Goal: Transaction & Acquisition: Register for event/course

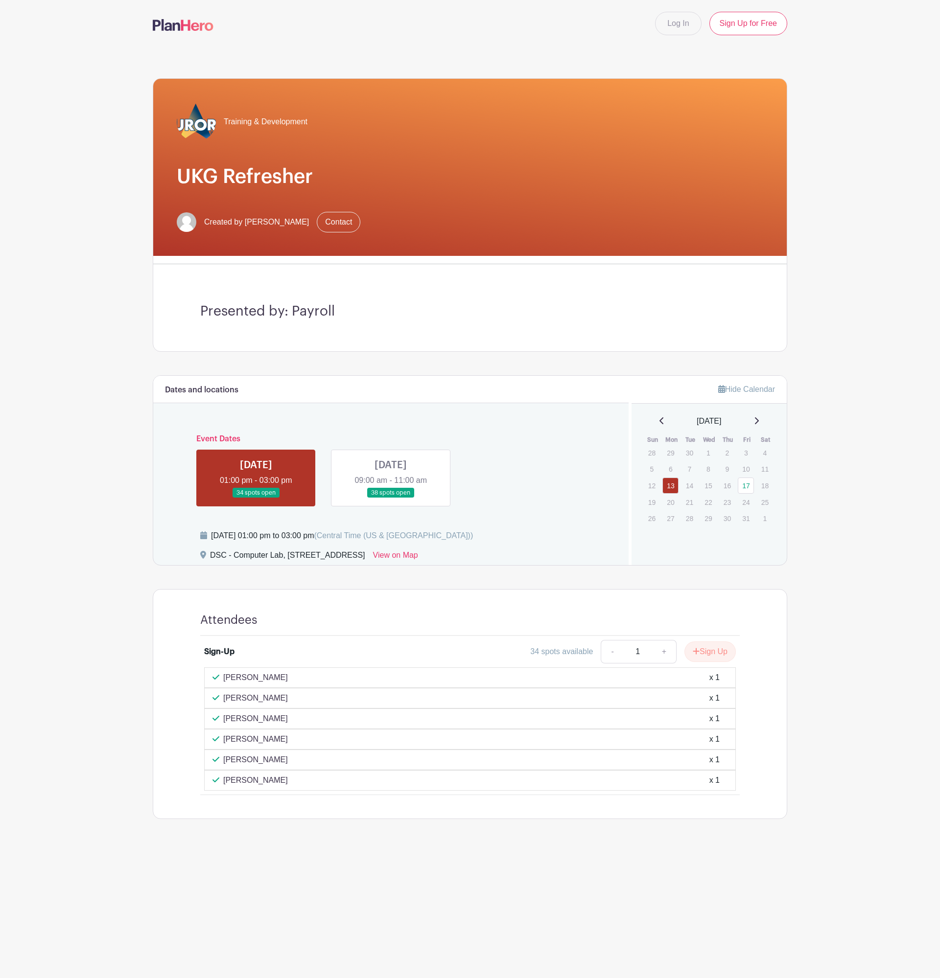
click at [391, 498] on link at bounding box center [391, 498] width 0 height 0
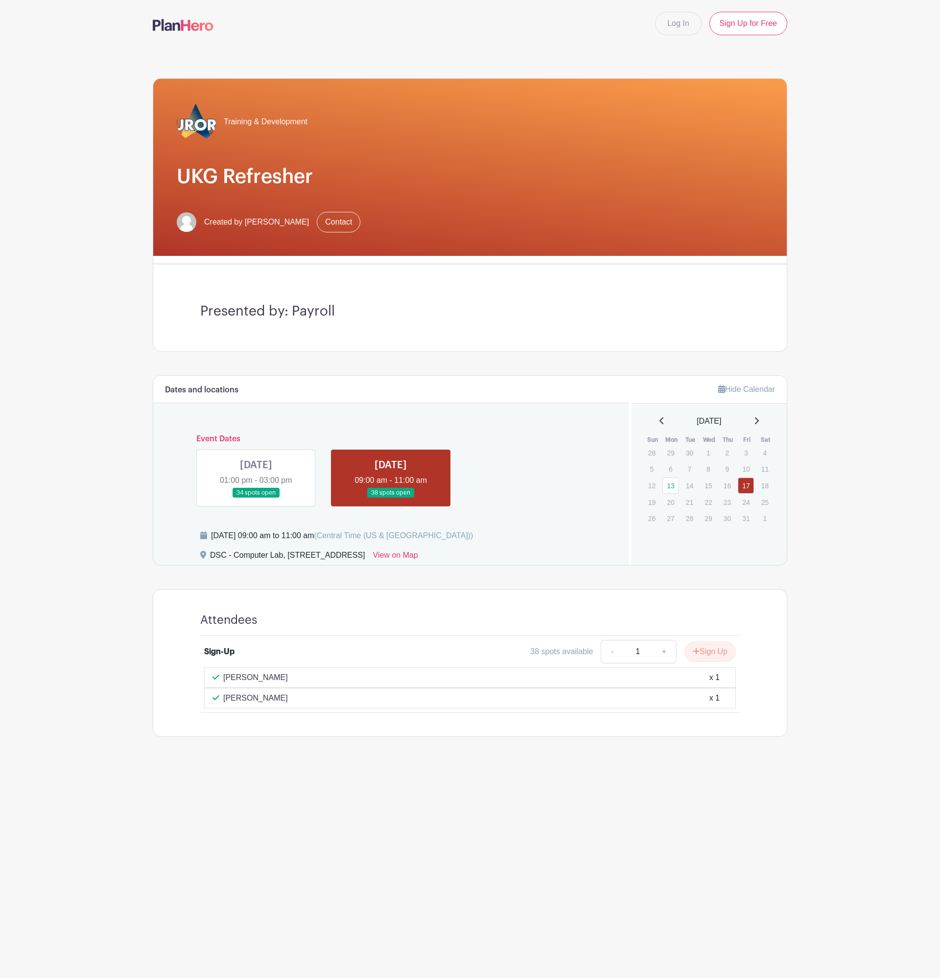
click at [256, 498] on link at bounding box center [256, 498] width 0 height 0
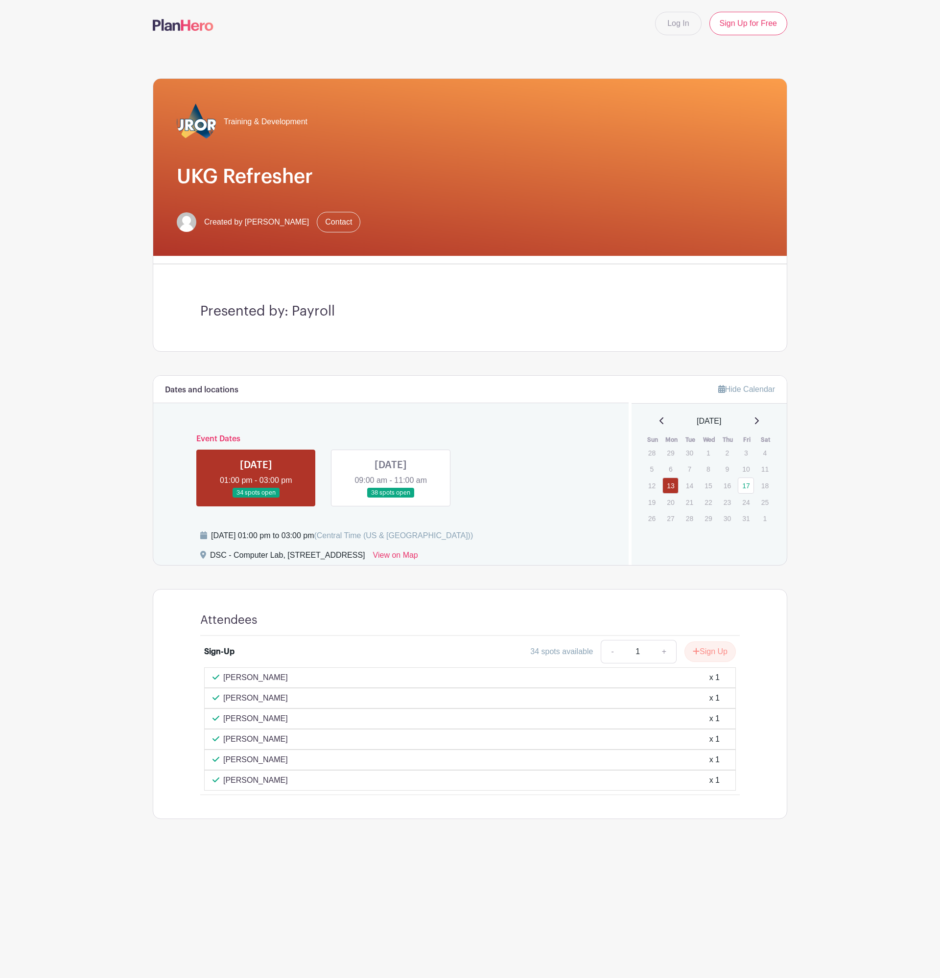
click at [391, 498] on link at bounding box center [391, 498] width 0 height 0
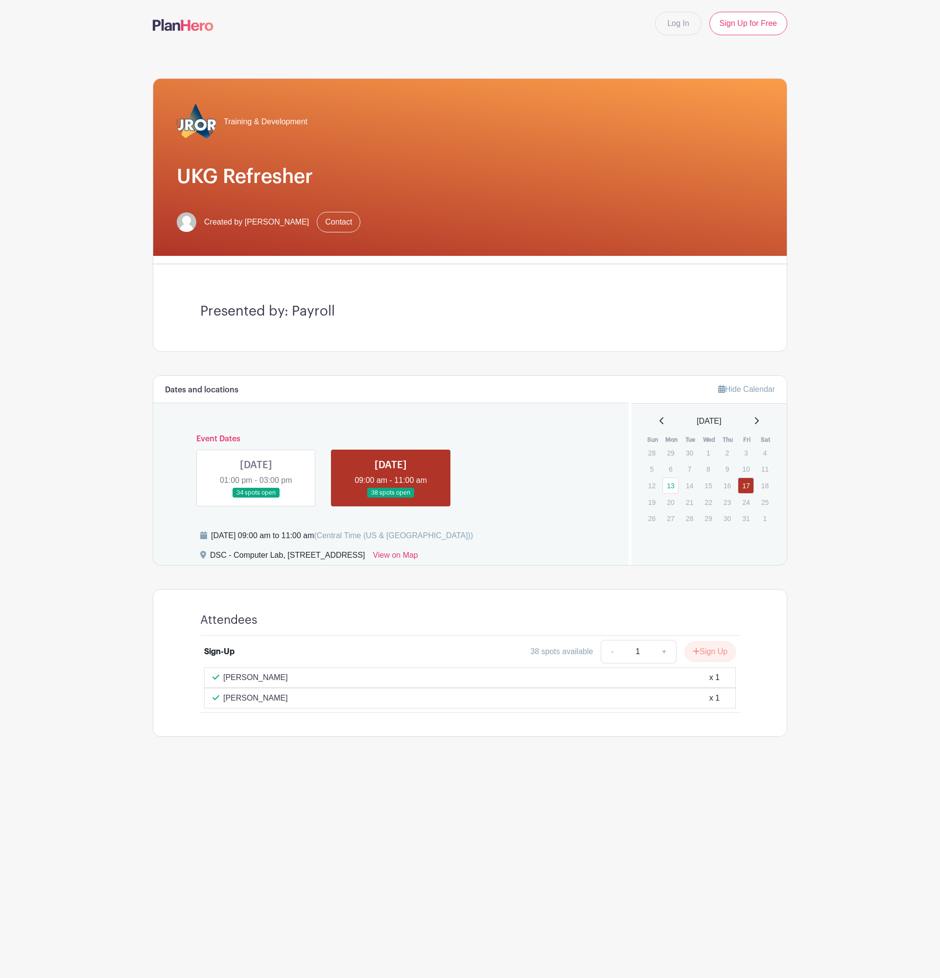
click at [256, 498] on link at bounding box center [256, 498] width 0 height 0
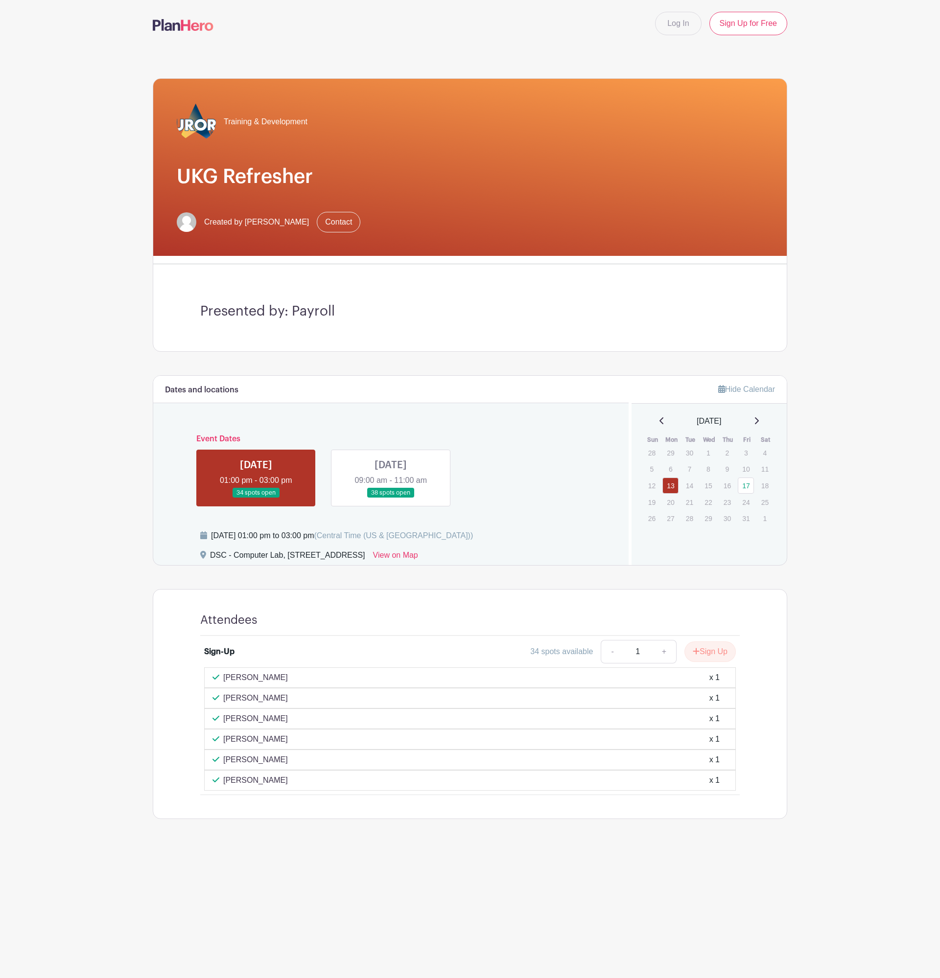
click at [391, 498] on link at bounding box center [391, 498] width 0 height 0
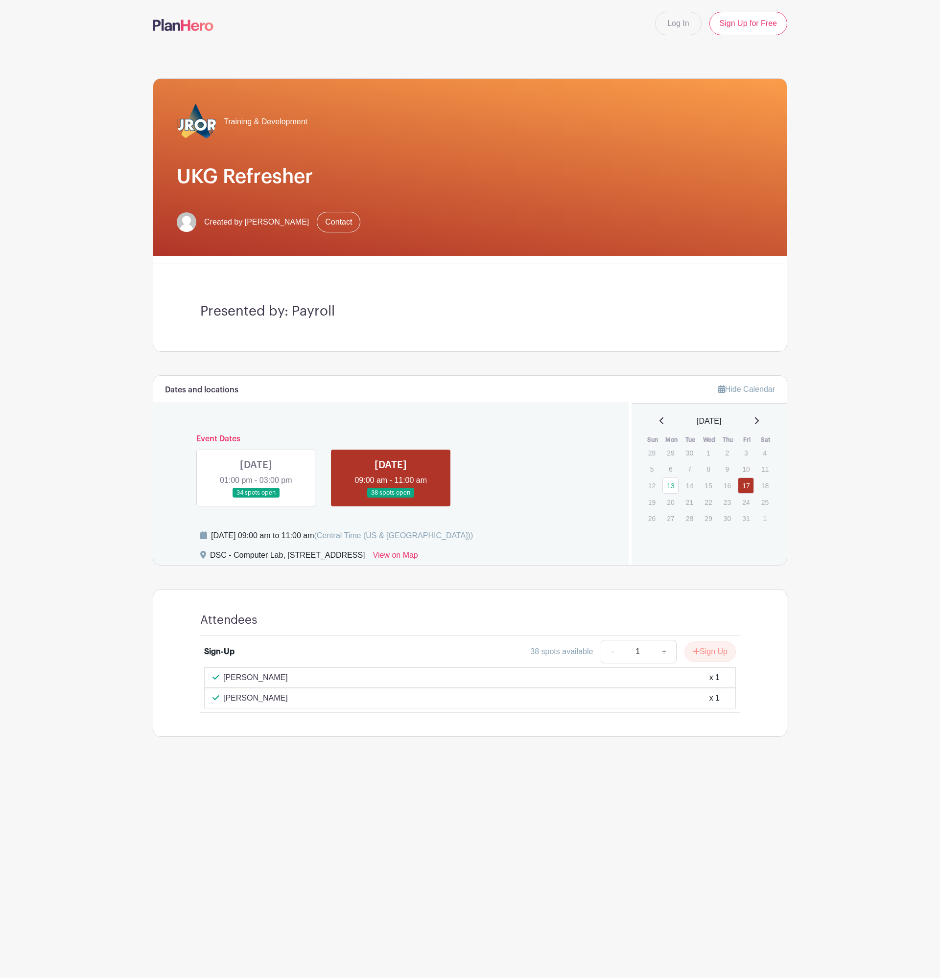
drag, startPoint x: 359, startPoint y: 526, endPoint x: 367, endPoint y: 547, distance: 22.6
drag, startPoint x: 367, startPoint y: 547, endPoint x: 369, endPoint y: 469, distance: 77.9
click at [391, 498] on link at bounding box center [391, 498] width 0 height 0
click at [256, 498] on link at bounding box center [256, 498] width 0 height 0
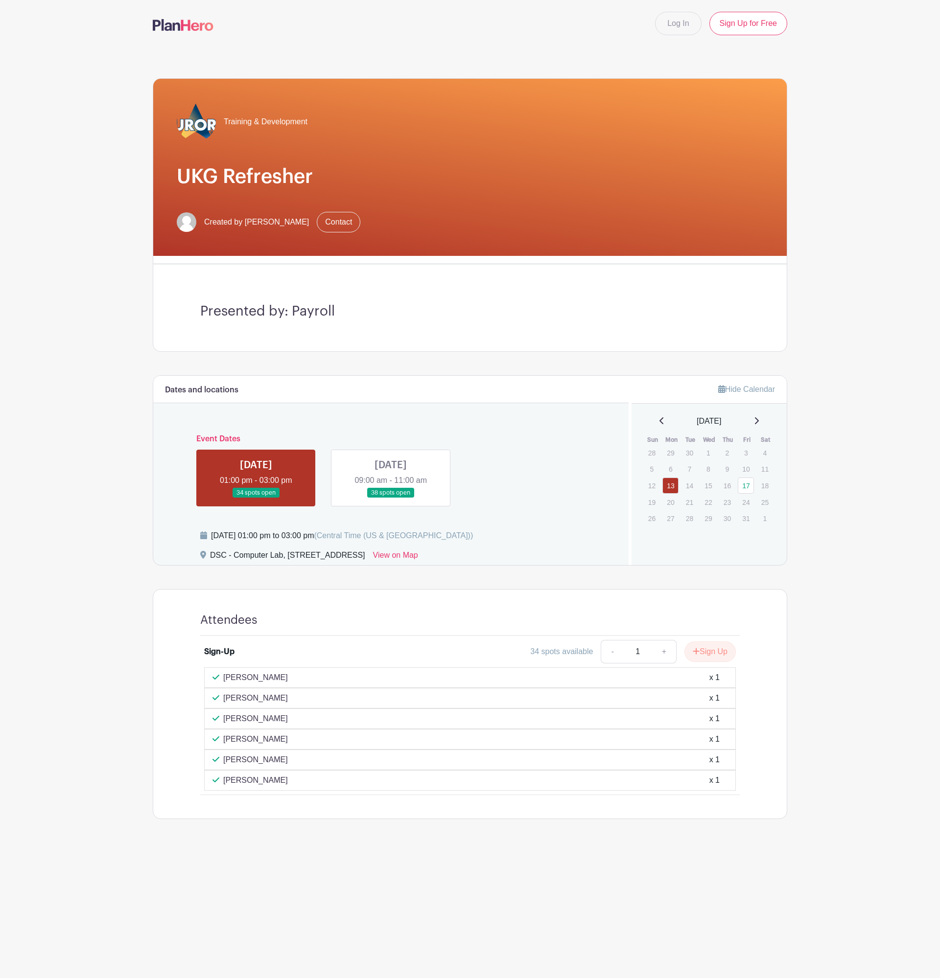
click at [391, 498] on link at bounding box center [391, 498] width 0 height 0
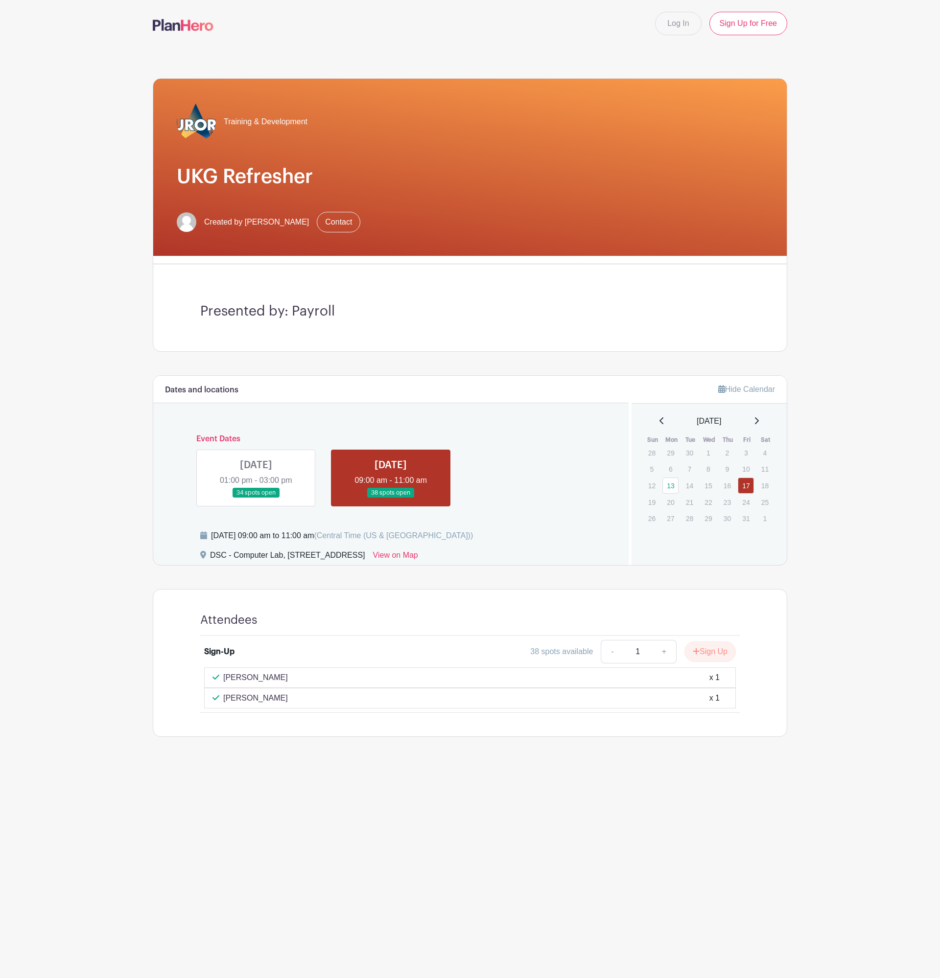
click at [753, 178] on h1 "UKG Refresher" at bounding box center [470, 176] width 586 height 23
click at [77, 287] on main "Log In Sign Up for Free Training & Development UKG Refresher Created by [PERSON…" at bounding box center [470, 399] width 940 height 798
click at [96, 235] on main "Log In Sign Up for Free Training & Development UKG Refresher Created by [PERSON…" at bounding box center [470, 399] width 940 height 798
click at [391, 498] on link at bounding box center [391, 498] width 0 height 0
click at [721, 654] on button "Sign Up" at bounding box center [709, 652] width 51 height 21
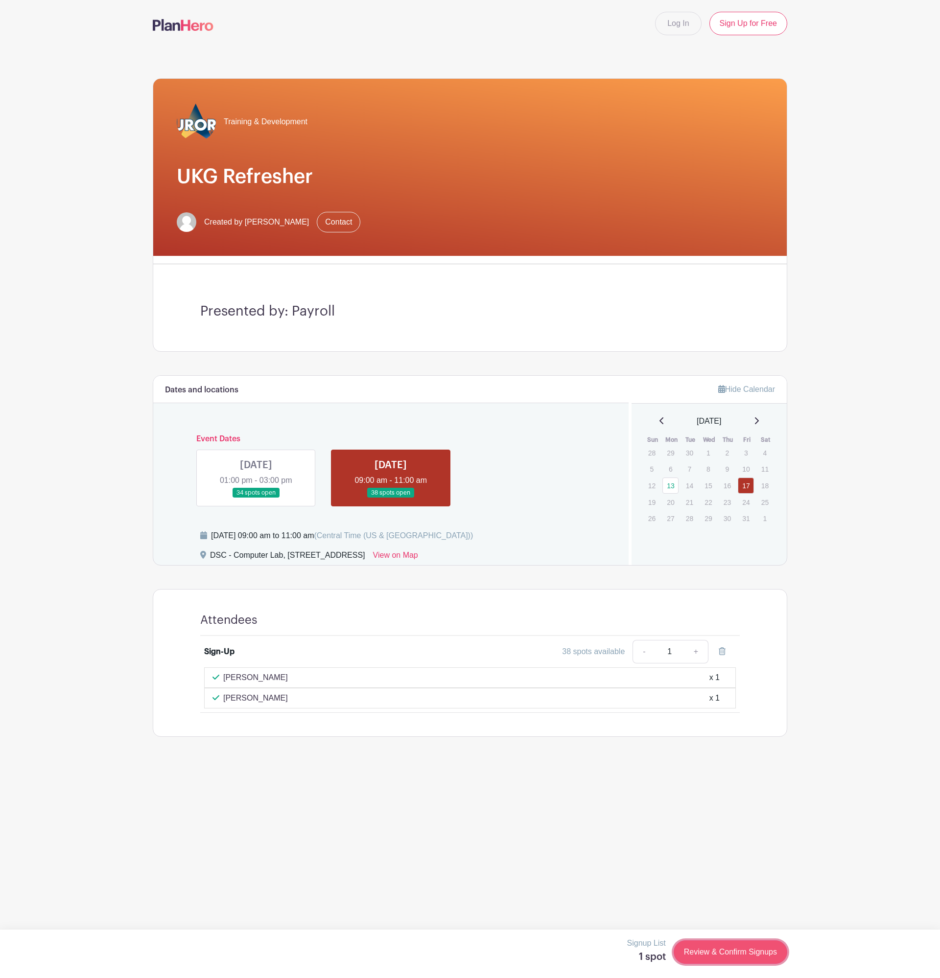
click at [690, 951] on link "Review & Confirm Signups" at bounding box center [730, 952] width 114 height 23
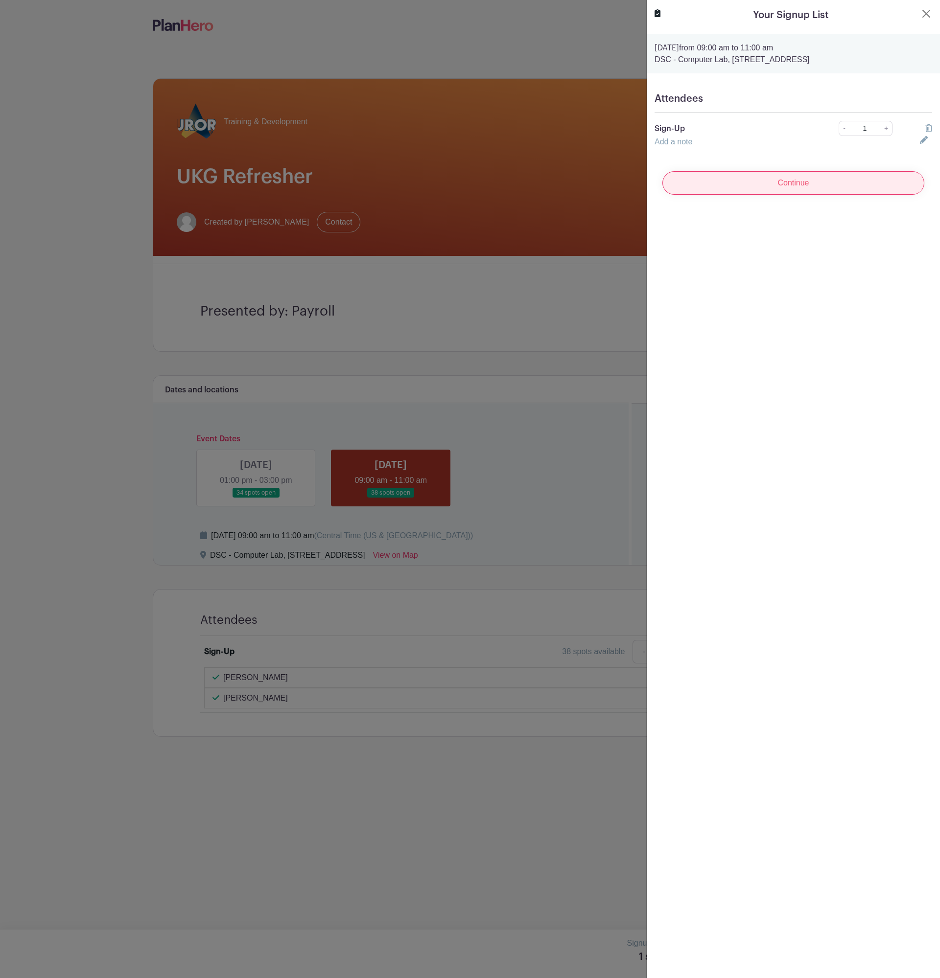
click at [805, 186] on input "Continue" at bounding box center [793, 182] width 262 height 23
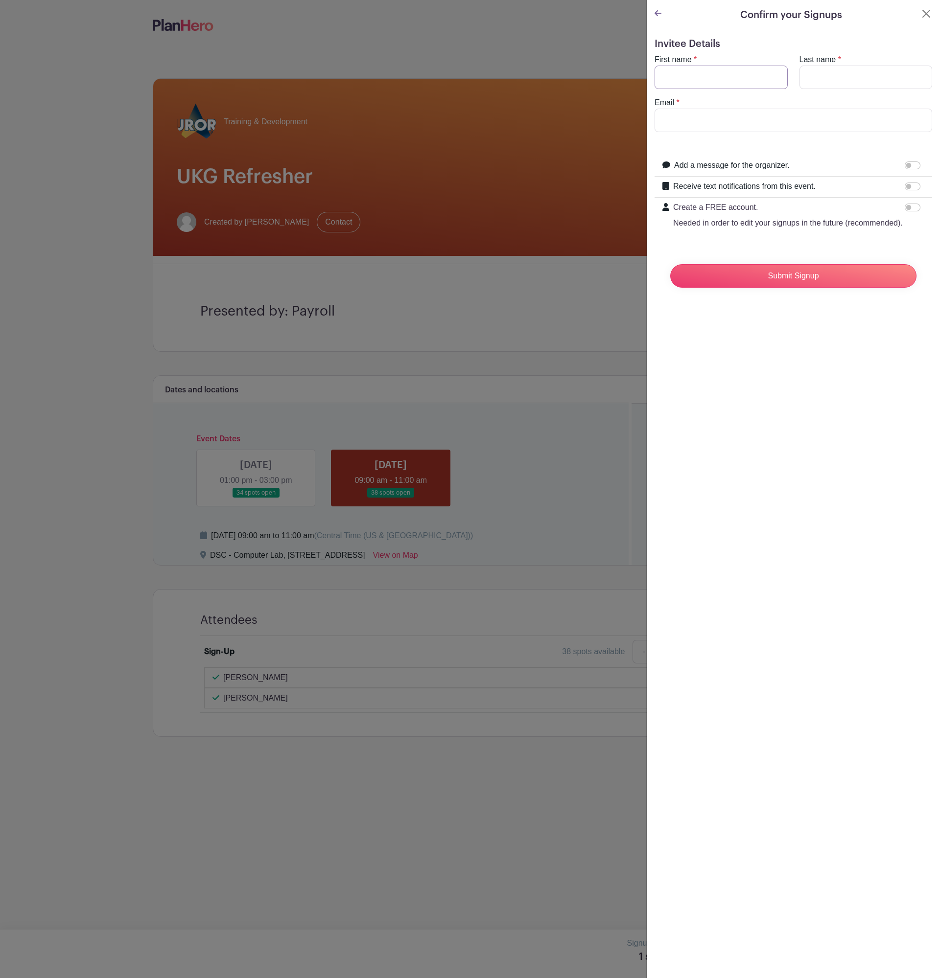
click at [716, 83] on input "First name" at bounding box center [720, 77] width 133 height 23
type input "[PERSON_NAME]"
click at [817, 70] on input "Last name" at bounding box center [865, 77] width 133 height 23
type input "[PERSON_NAME]"
click at [722, 127] on input "Email" at bounding box center [792, 120] width 277 height 23
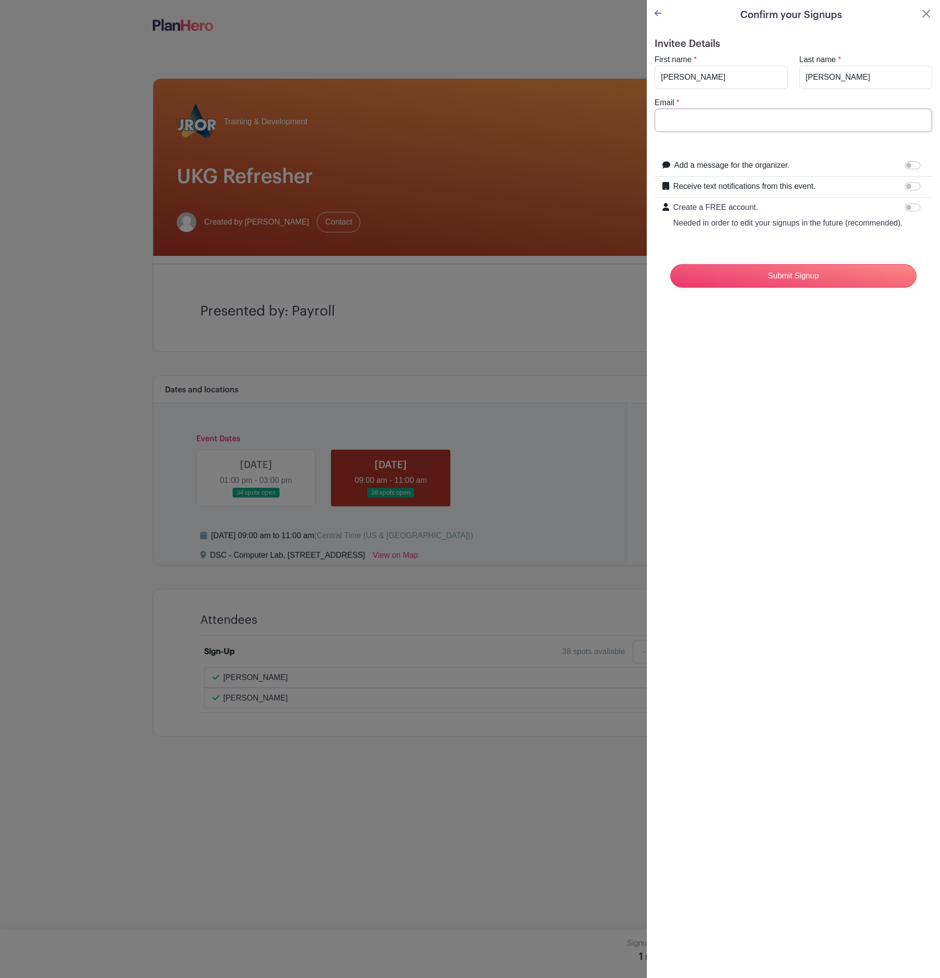
type input "[EMAIL_ADDRESS][DOMAIN_NAME]"
click at [823, 288] on input "Submit Signup" at bounding box center [793, 275] width 246 height 23
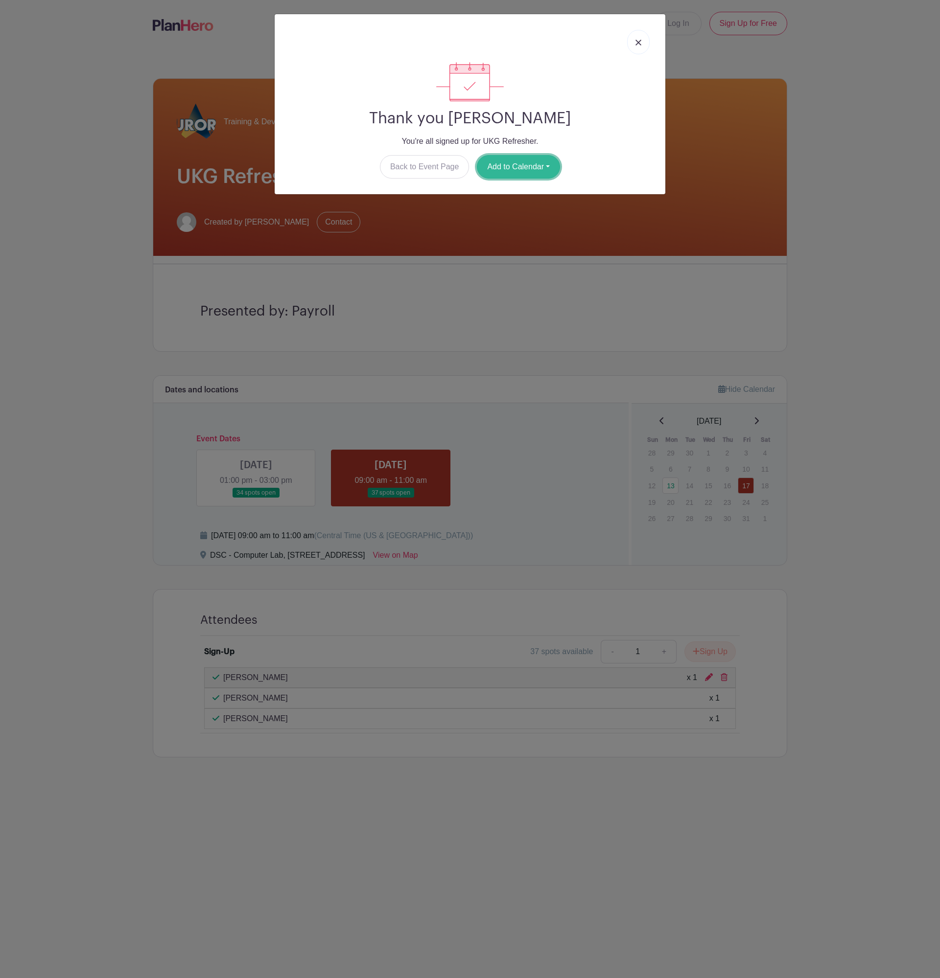
click at [538, 166] on button "Add to Calendar" at bounding box center [518, 166] width 83 height 23
click at [504, 210] on link "Outlook" at bounding box center [515, 208] width 77 height 16
click at [637, 41] on img at bounding box center [638, 43] width 6 height 6
